Goal: Task Accomplishment & Management: Complete application form

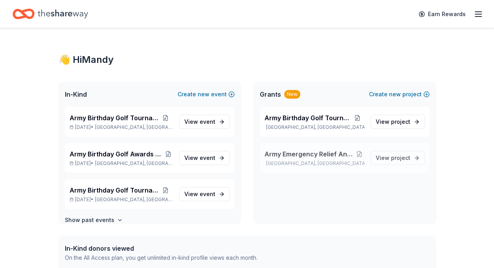
click at [324, 154] on span "Army Emergency Relief Annual Giving Campaign" at bounding box center [309, 153] width 90 height 9
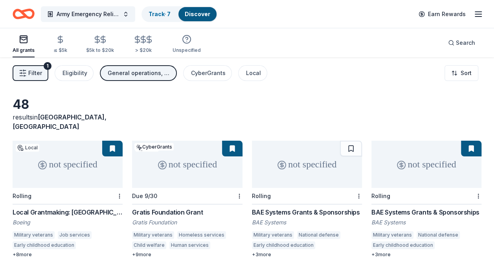
click at [329, 207] on div "BAE Systems Grants & Sponsorships" at bounding box center [307, 211] width 110 height 9
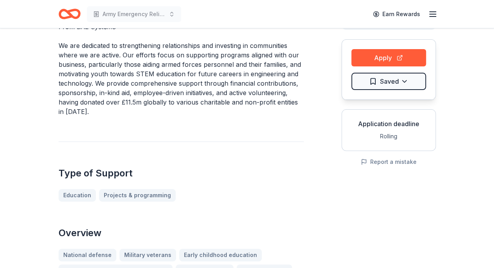
scroll to position [66, 0]
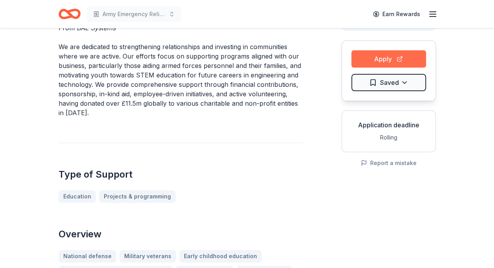
click at [393, 57] on button "Apply" at bounding box center [388, 58] width 75 height 17
